Goal: Task Accomplishment & Management: Use online tool/utility

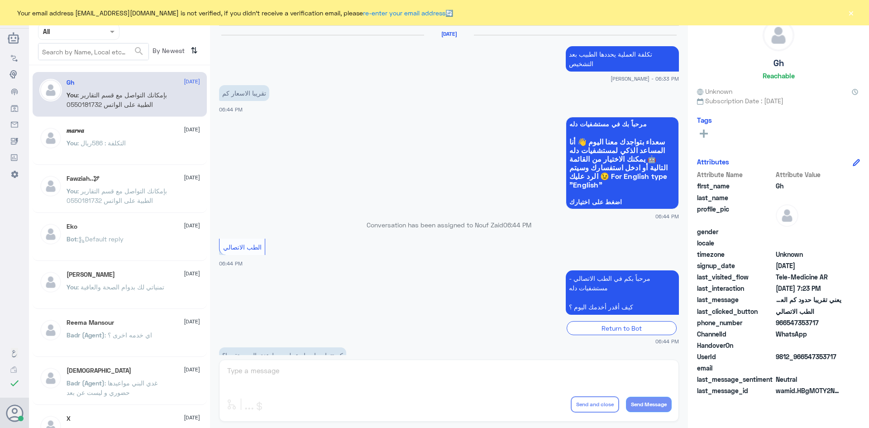
scroll to position [386, 0]
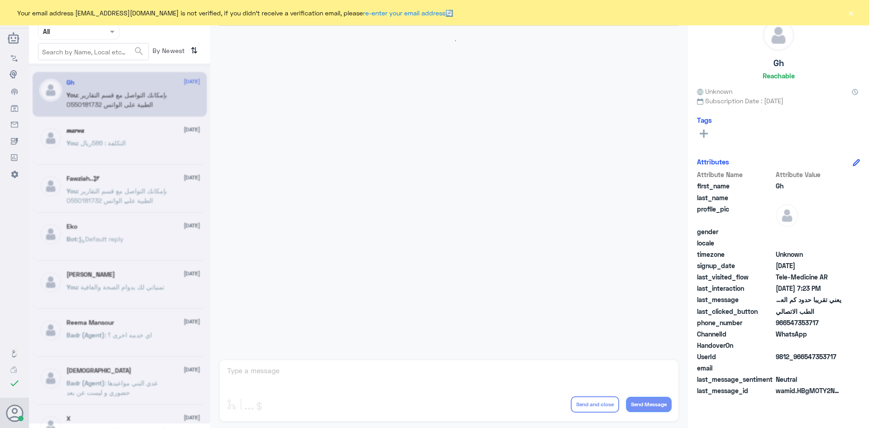
scroll to position [386, 0]
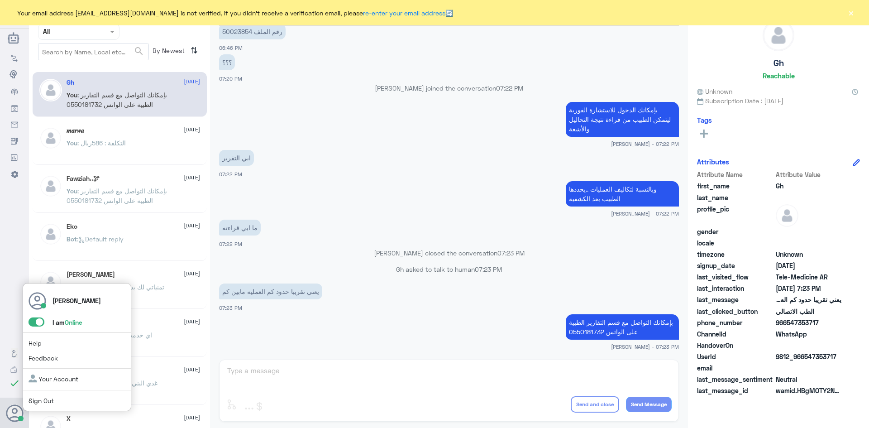
click at [34, 324] on span at bounding box center [37, 321] width 16 height 9
click at [0, 0] on input "checkbox" at bounding box center [0, 0] width 0 height 0
